Goal: Task Accomplishment & Management: Manage account settings

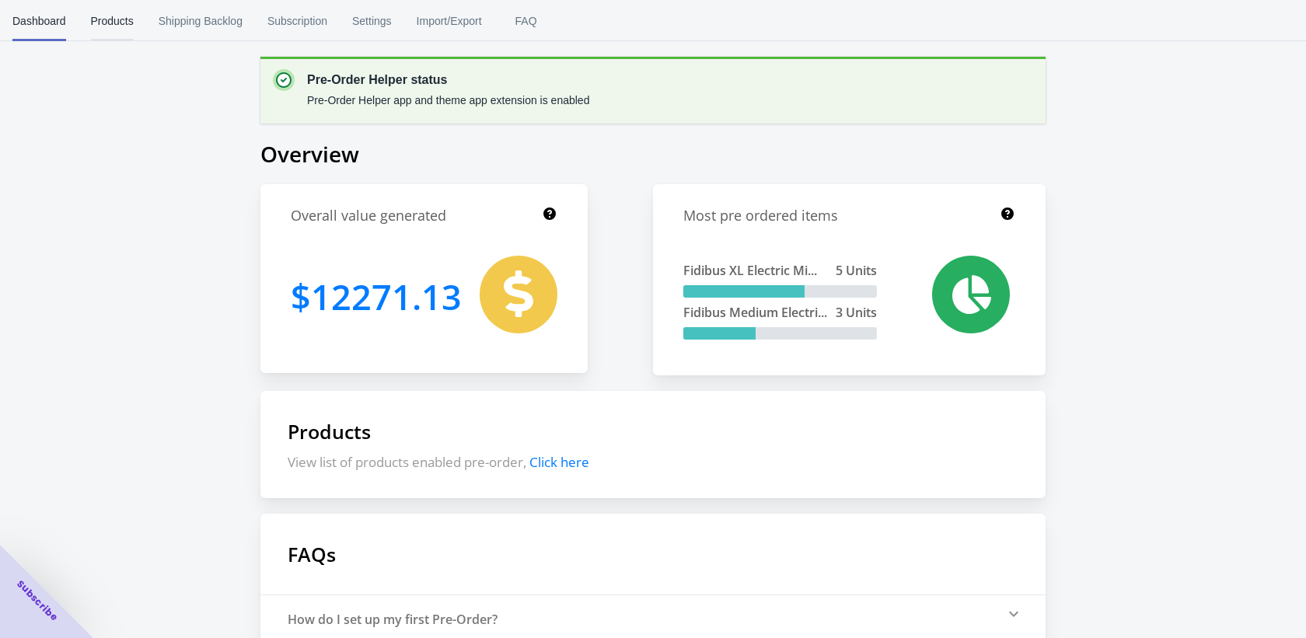
click at [120, 28] on span "Products" at bounding box center [112, 21] width 43 height 40
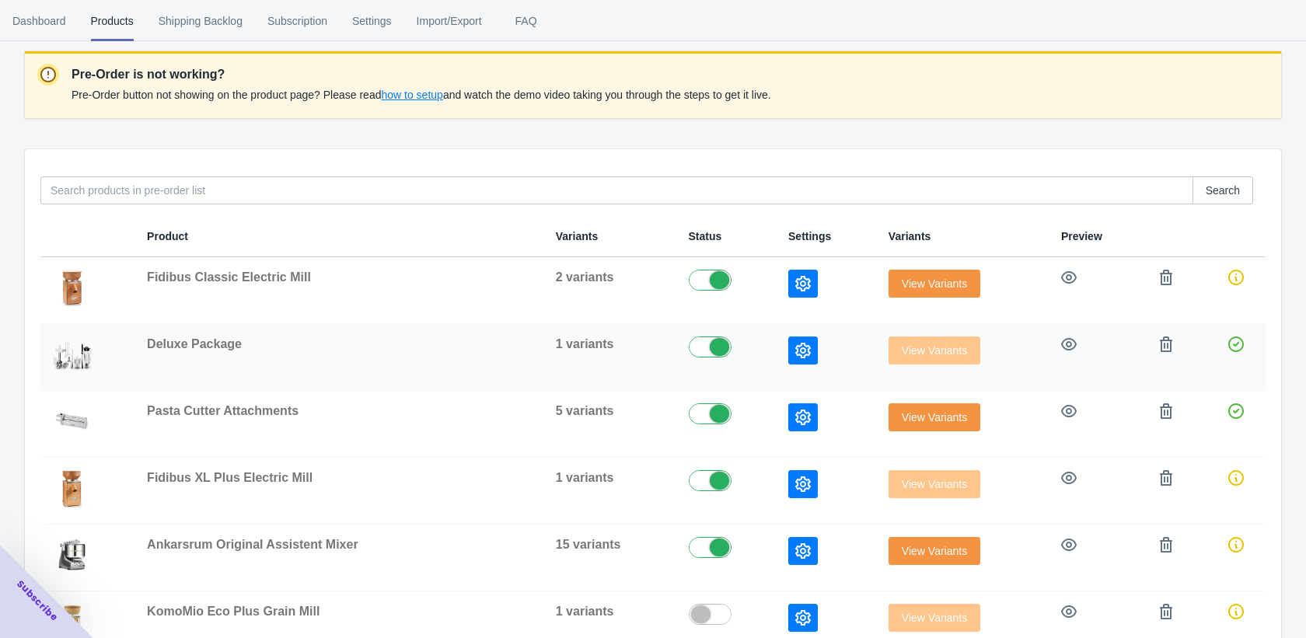
scroll to position [146, 0]
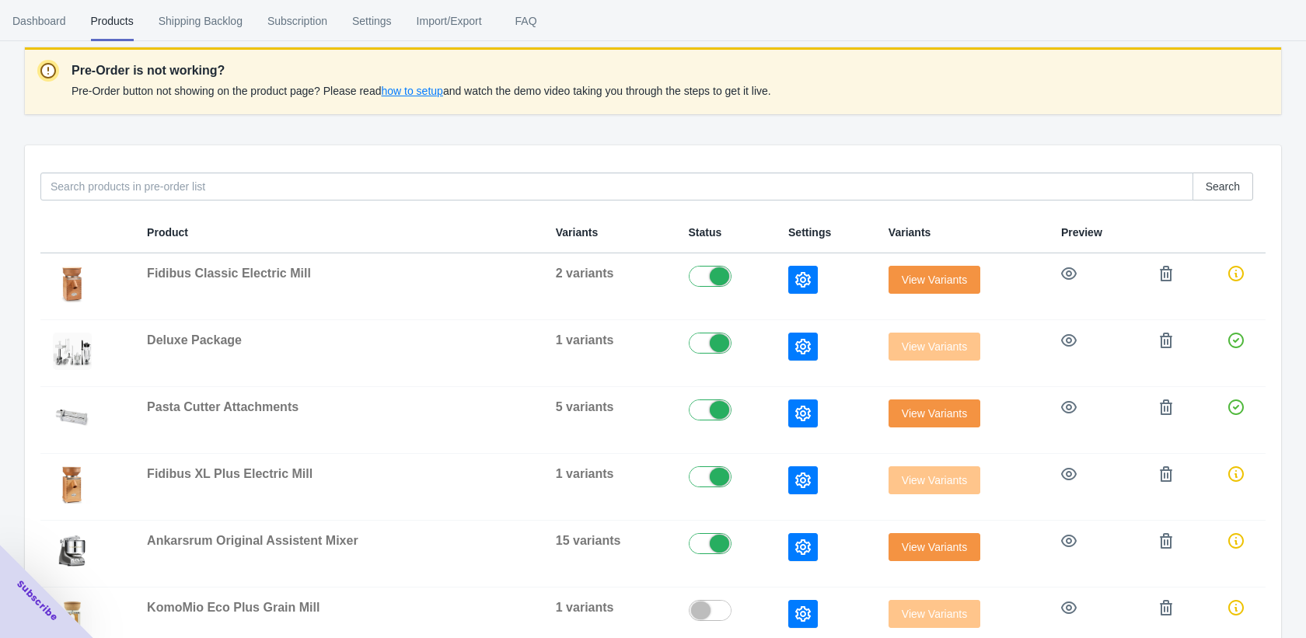
drag, startPoint x: 694, startPoint y: 541, endPoint x: 677, endPoint y: 537, distance: 17.5
click at [694, 541] on label at bounding box center [726, 542] width 75 height 19
checkbox input "false"
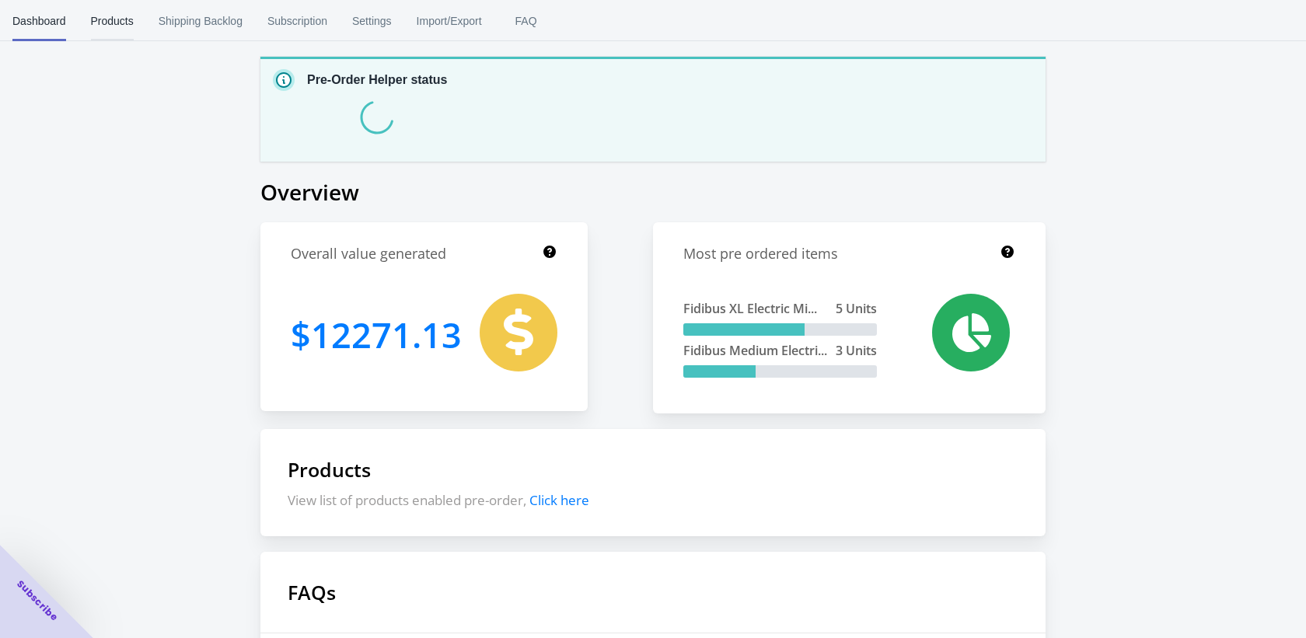
click at [114, 27] on span "Products" at bounding box center [112, 21] width 43 height 40
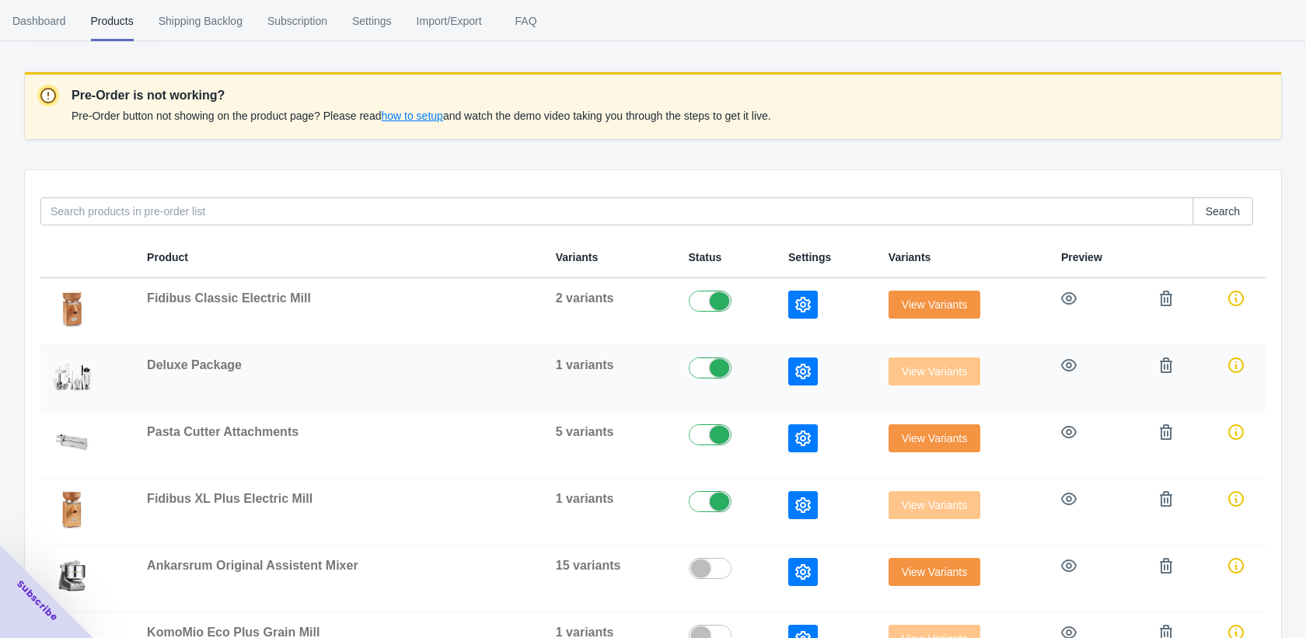
scroll to position [123, 0]
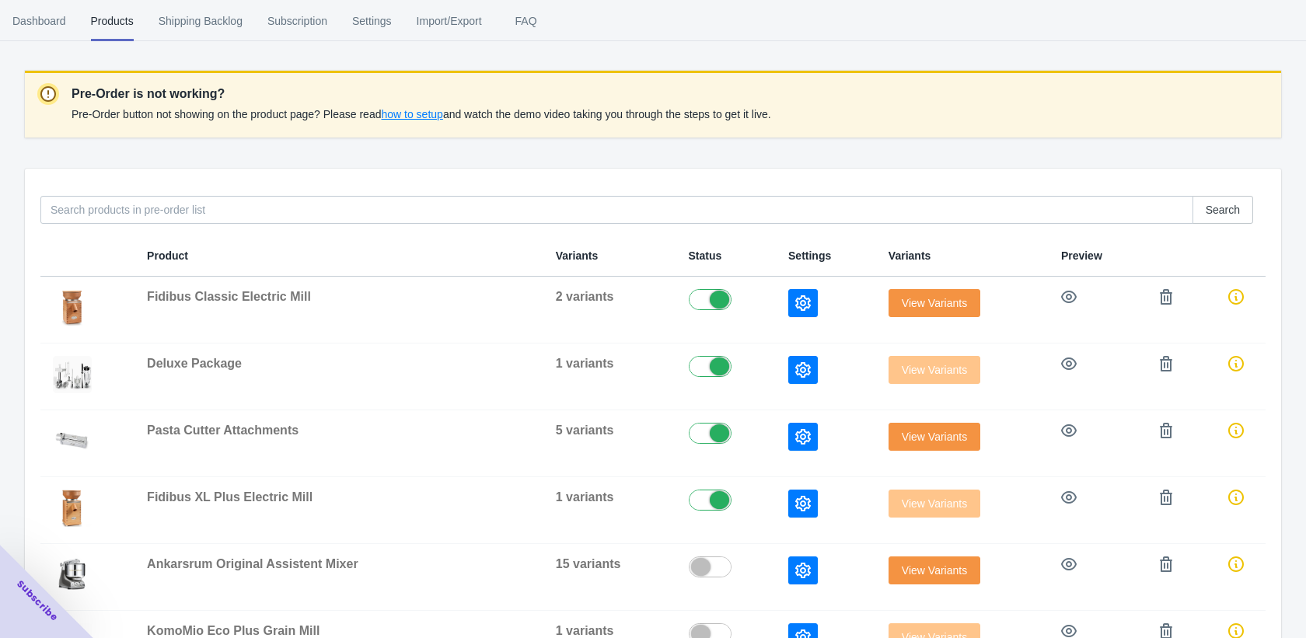
click at [689, 370] on label at bounding box center [726, 365] width 75 height 19
checkbox input "false"
click at [707, 430] on label at bounding box center [726, 432] width 75 height 19
checkbox input "false"
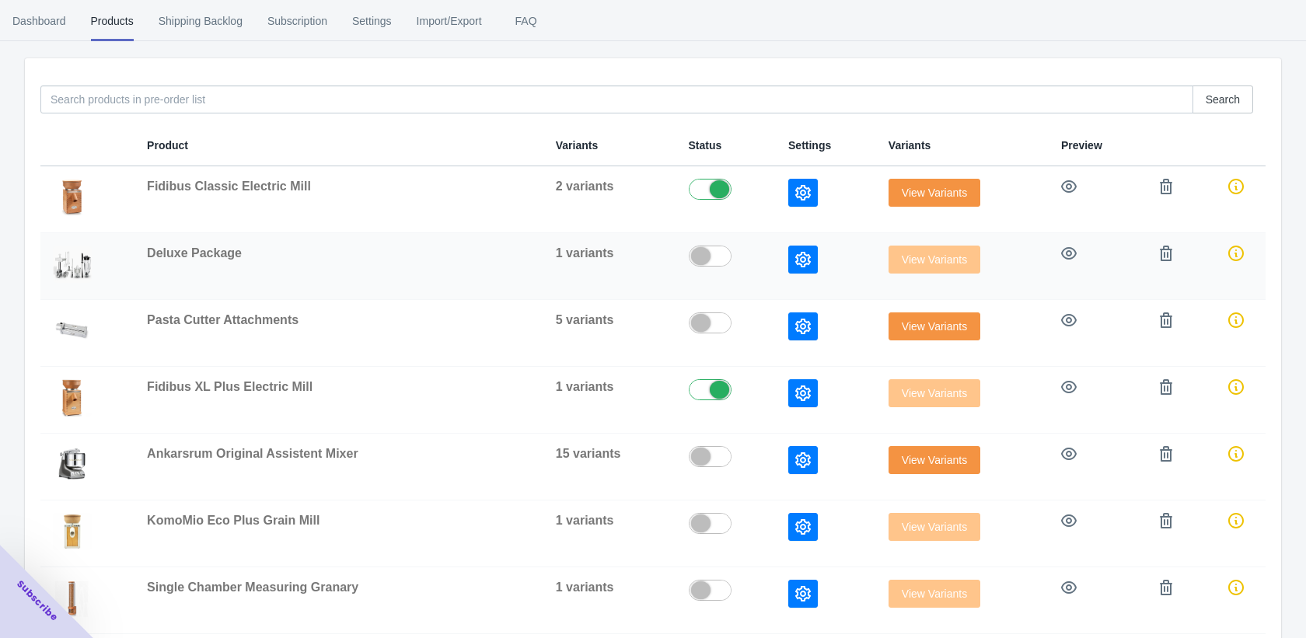
scroll to position [234, 0]
click at [942, 190] on span "View Variants" at bounding box center [934, 192] width 65 height 12
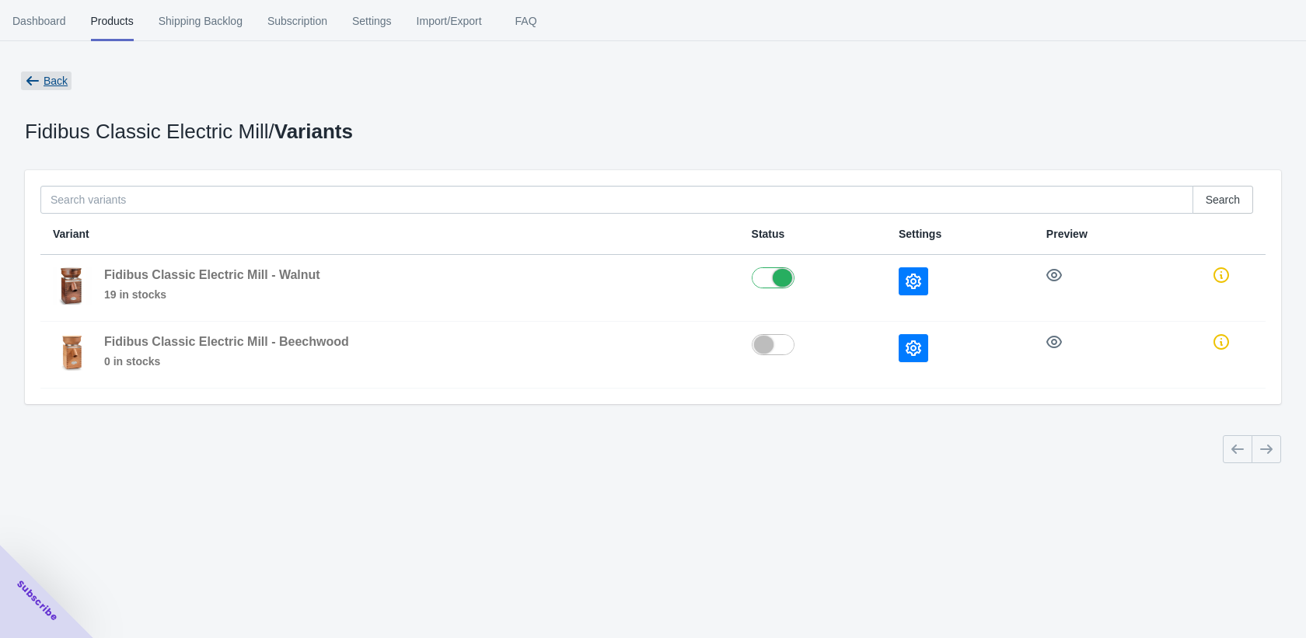
drag, startPoint x: 54, startPoint y: 88, endPoint x: 61, endPoint y: 103, distance: 17.1
click at [54, 88] on span "Back" at bounding box center [46, 81] width 51 height 19
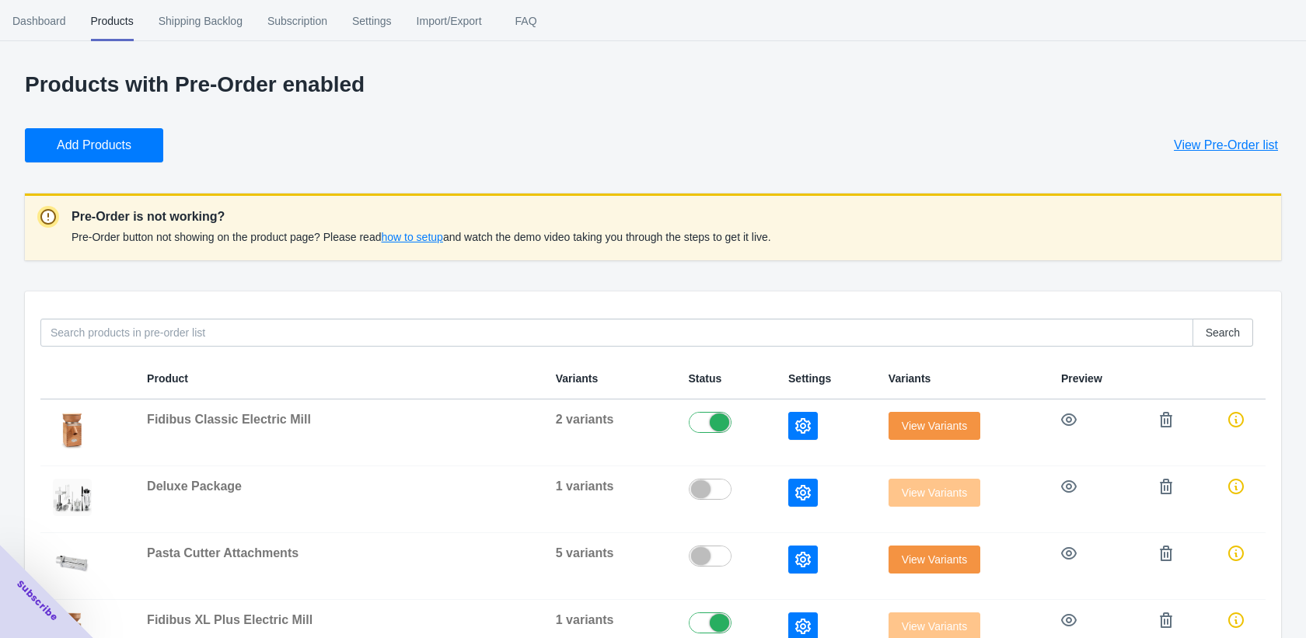
click at [728, 425] on label at bounding box center [726, 421] width 75 height 19
checkbox input "false"
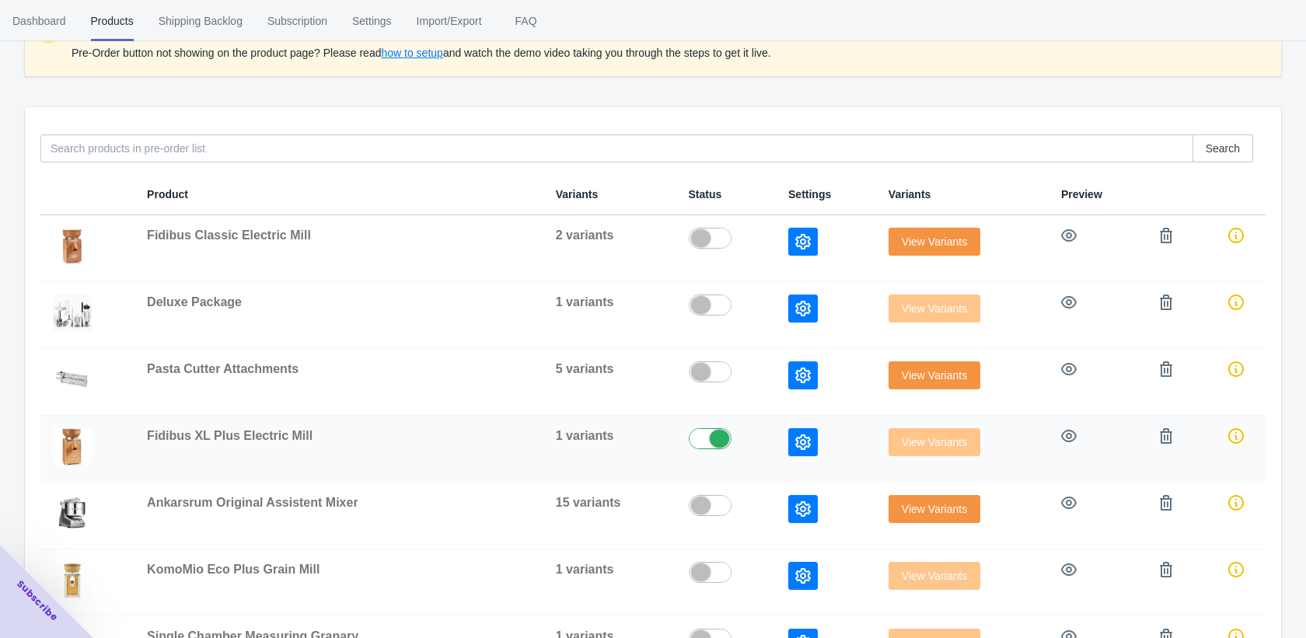
scroll to position [191, 0]
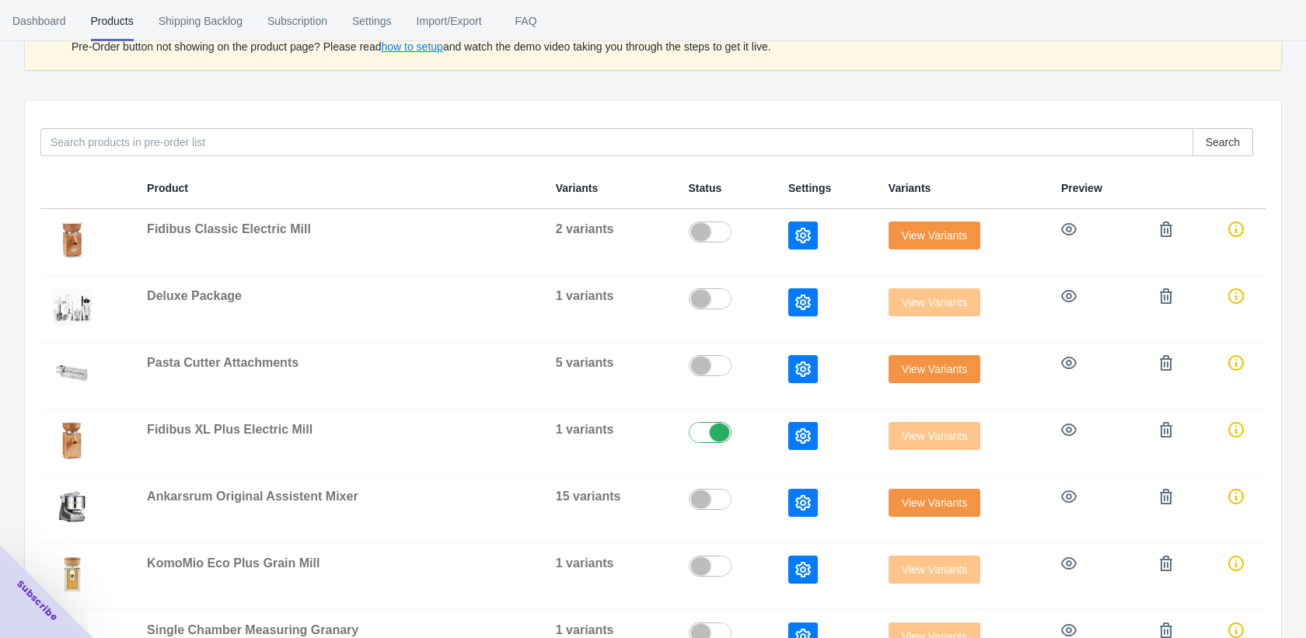
click at [705, 436] on label at bounding box center [726, 431] width 75 height 19
checkbox input "false"
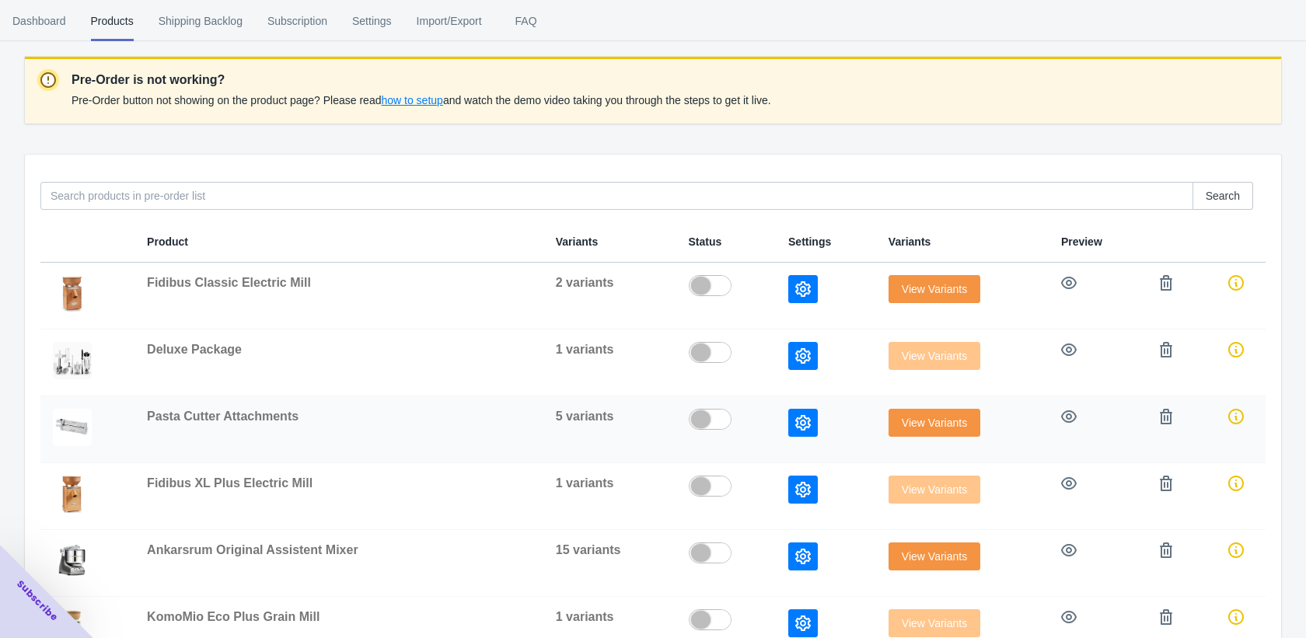
scroll to position [0, 0]
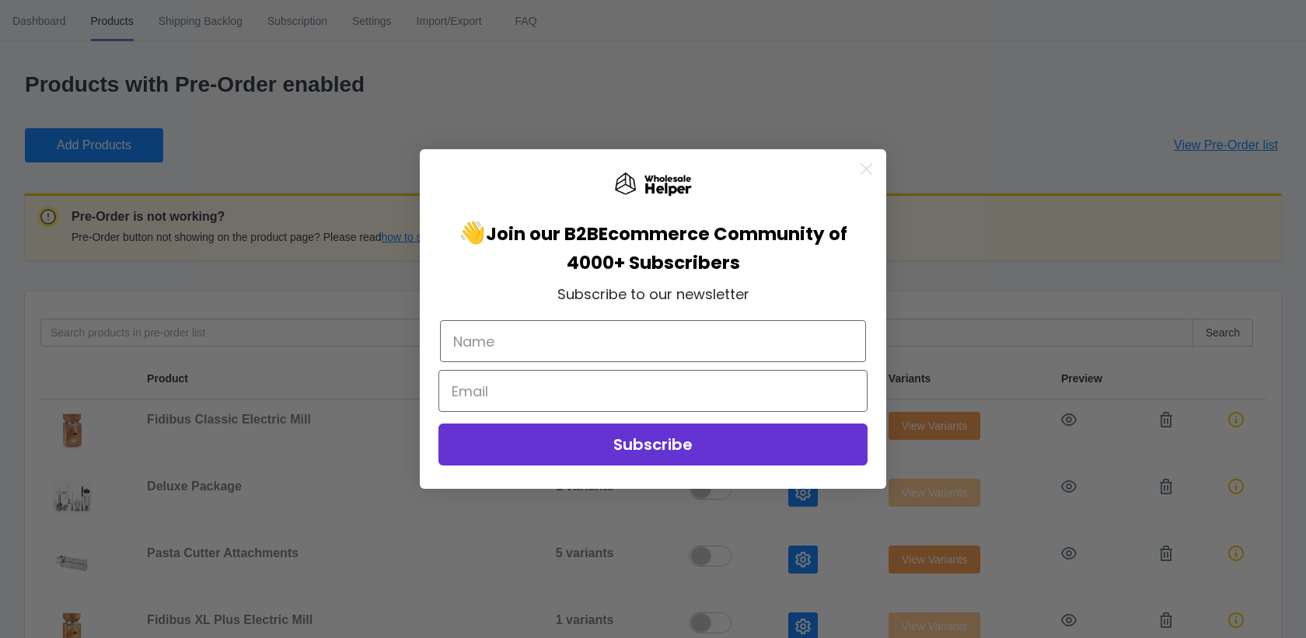
click at [865, 173] on circle "Close dialog" at bounding box center [867, 169] width 26 height 26
